Goal: Information Seeking & Learning: Learn about a topic

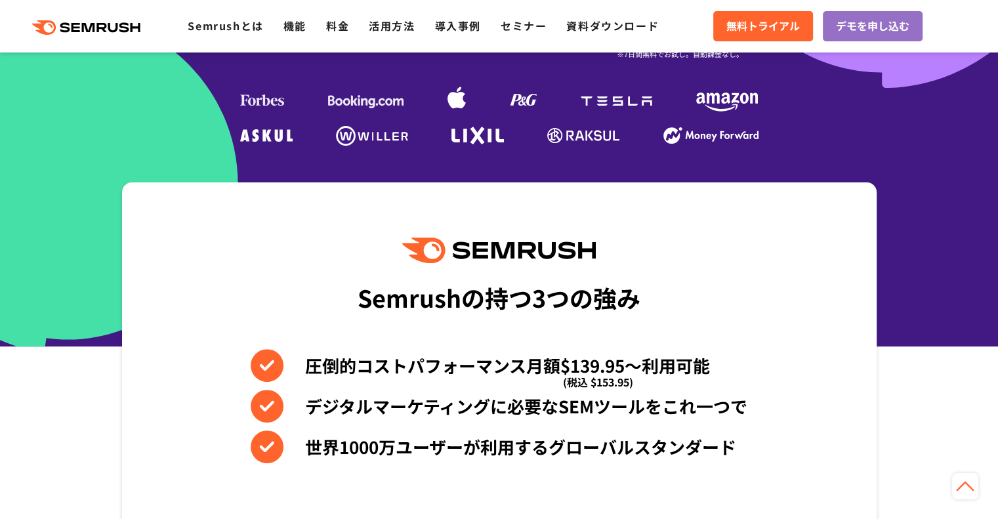
scroll to position [263, 0]
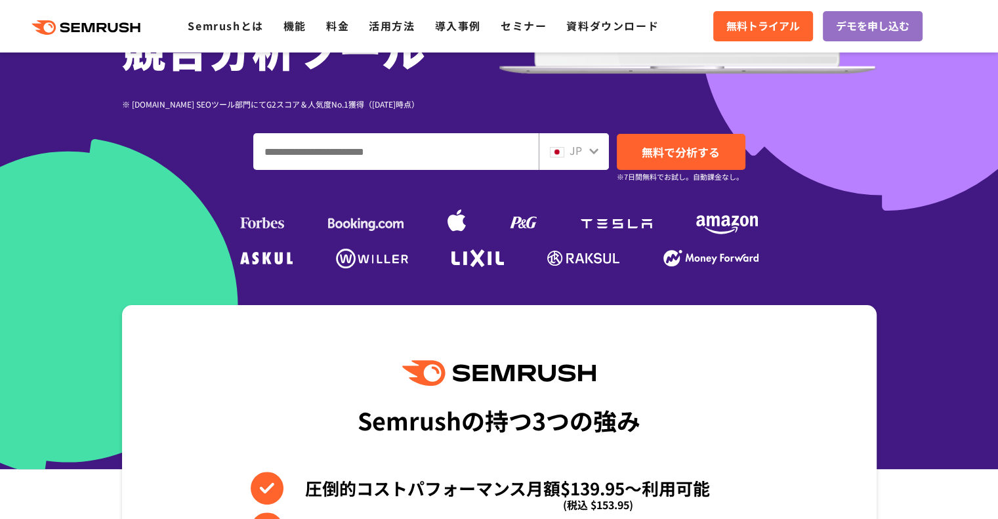
click at [396, 160] on input "ドメイン、キーワードまたはURLを入力してください" at bounding box center [396, 151] width 284 height 35
type input "*"
type input "****"
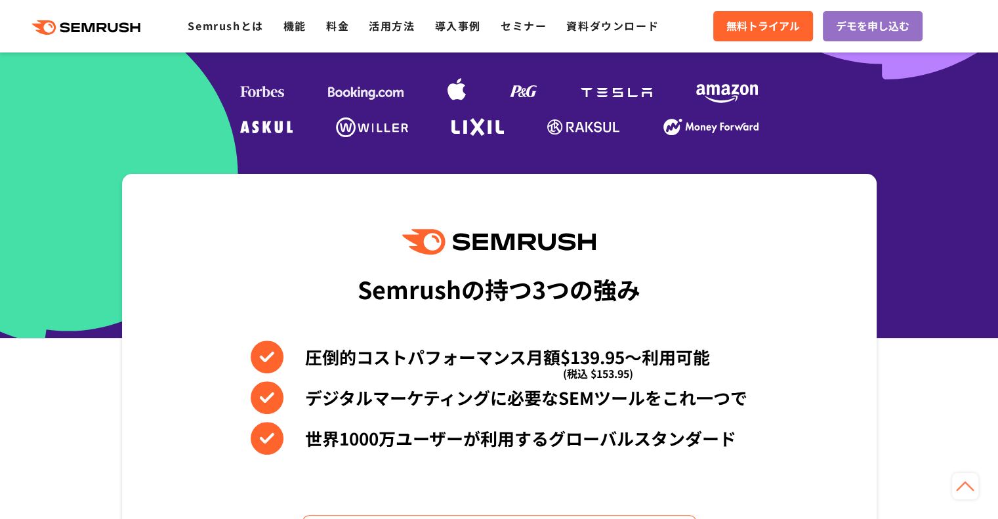
scroll to position [0, 0]
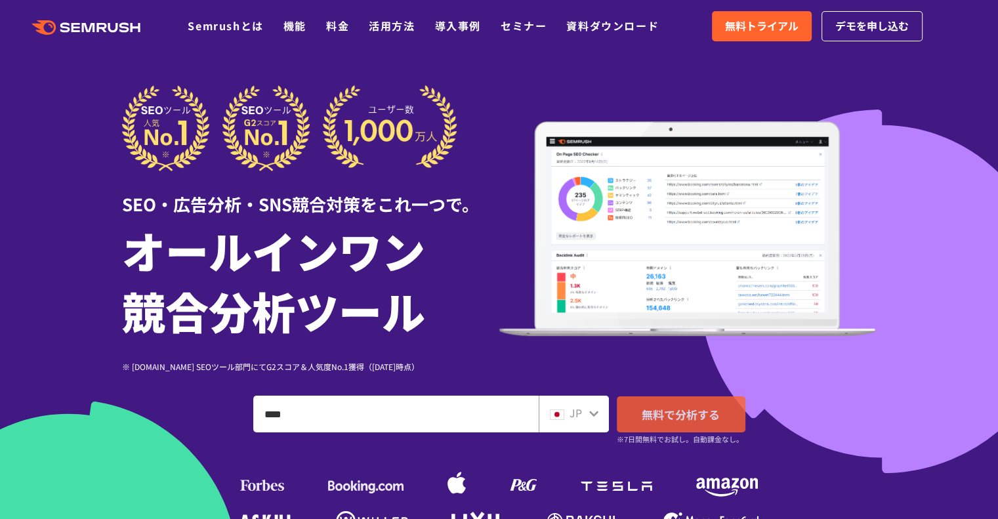
click at [715, 417] on span "無料で分析する" at bounding box center [681, 414] width 78 height 16
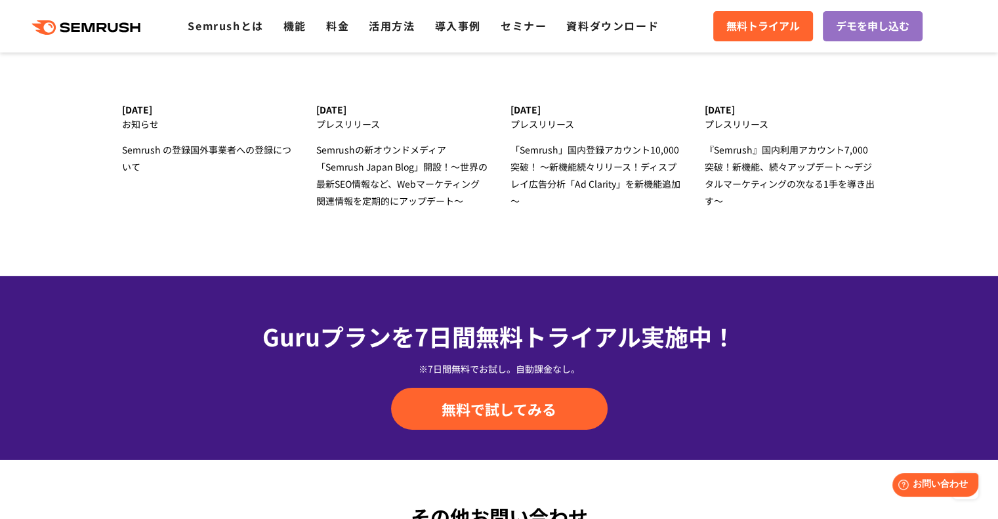
scroll to position [3818, 0]
